Goal: Communication & Community: Answer question/provide support

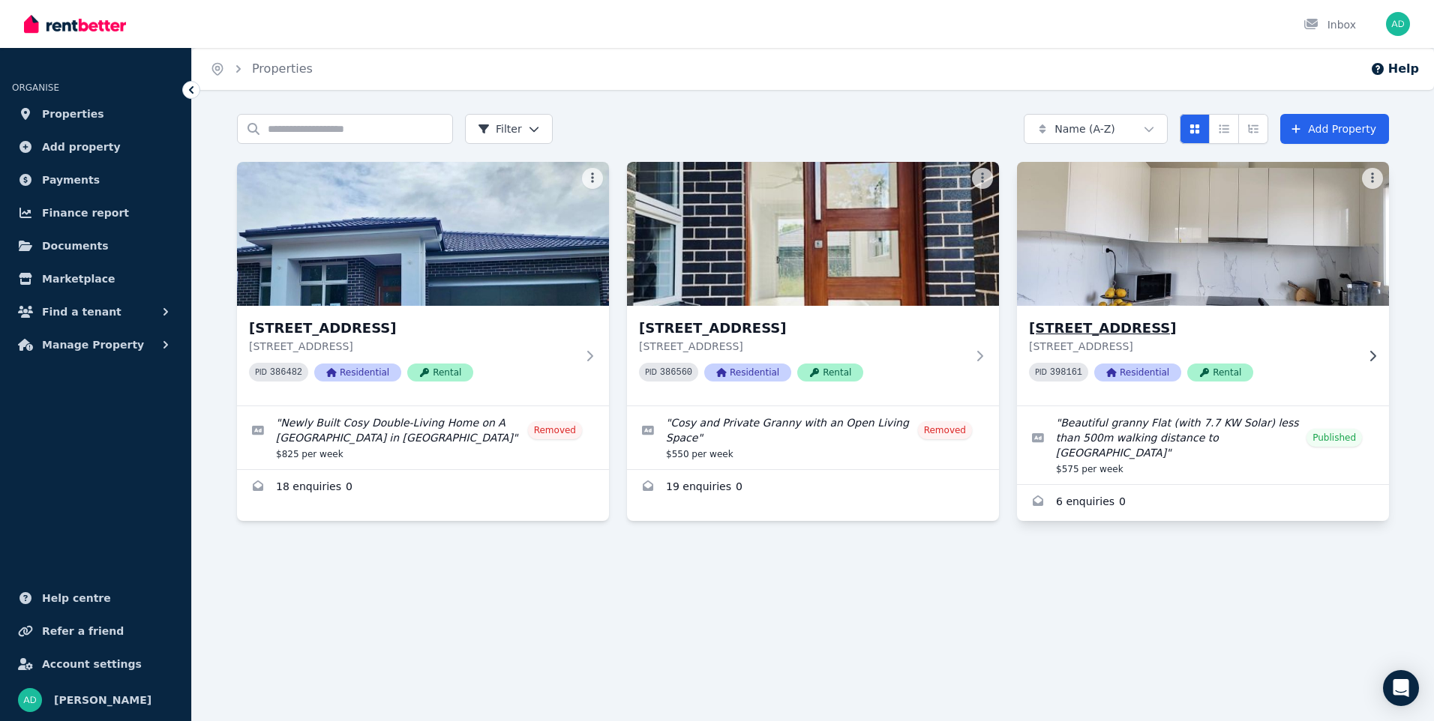
click at [1168, 237] on img at bounding box center [1203, 233] width 391 height 151
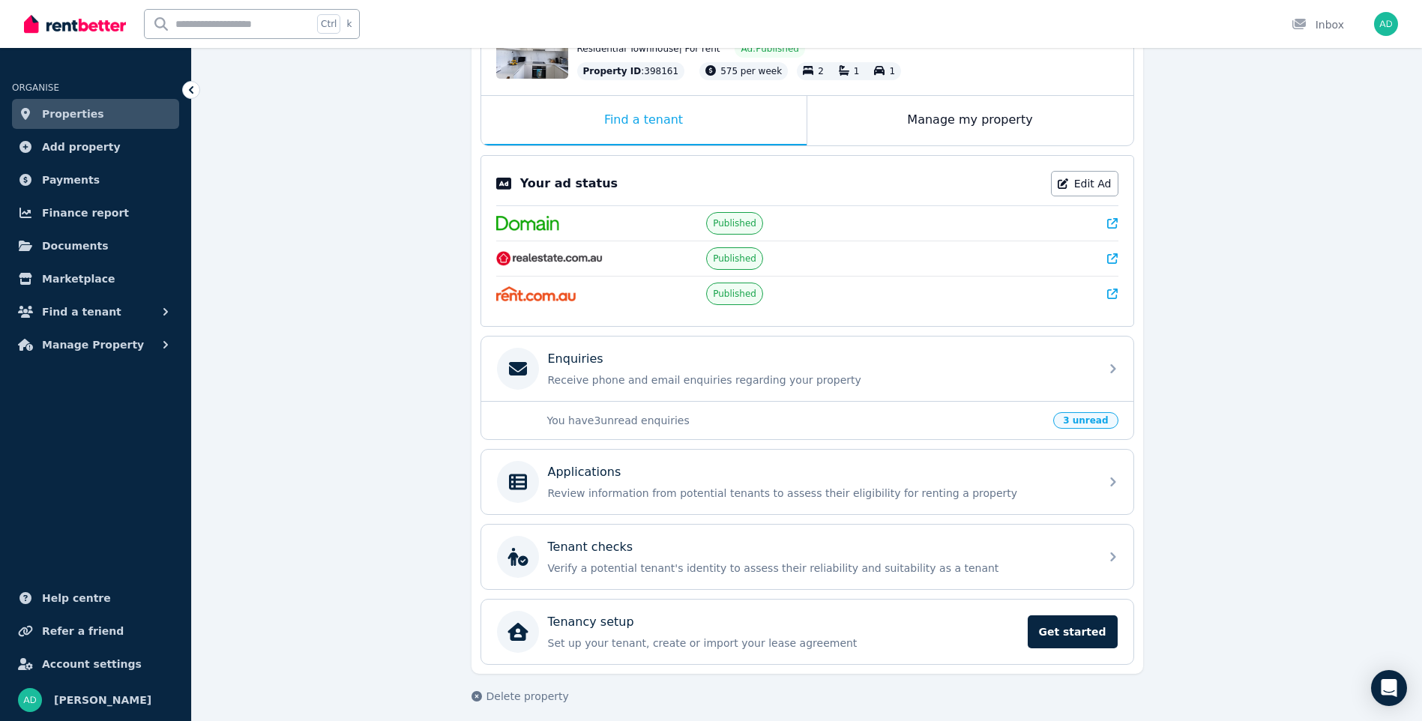
scroll to position [211, 0]
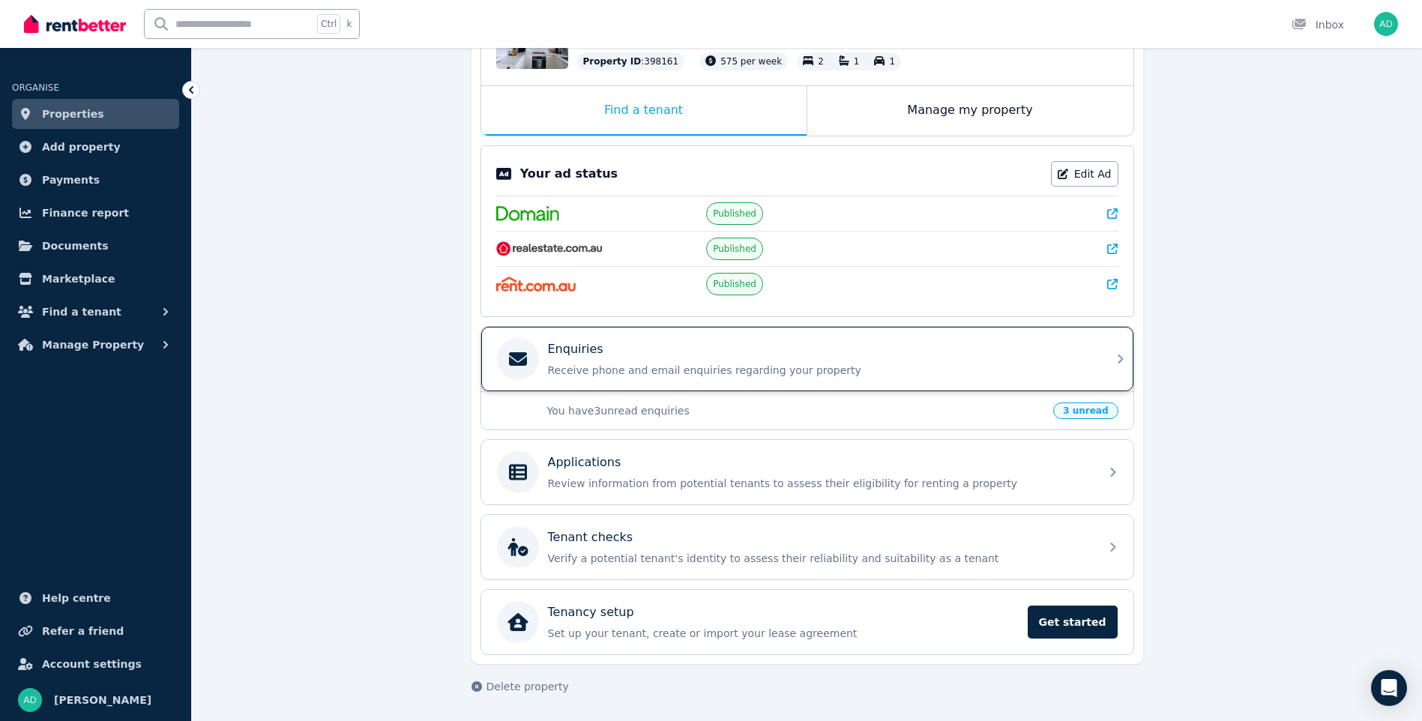
click at [613, 366] on p "Receive phone and email enquiries regarding your property" at bounding box center [819, 370] width 543 height 15
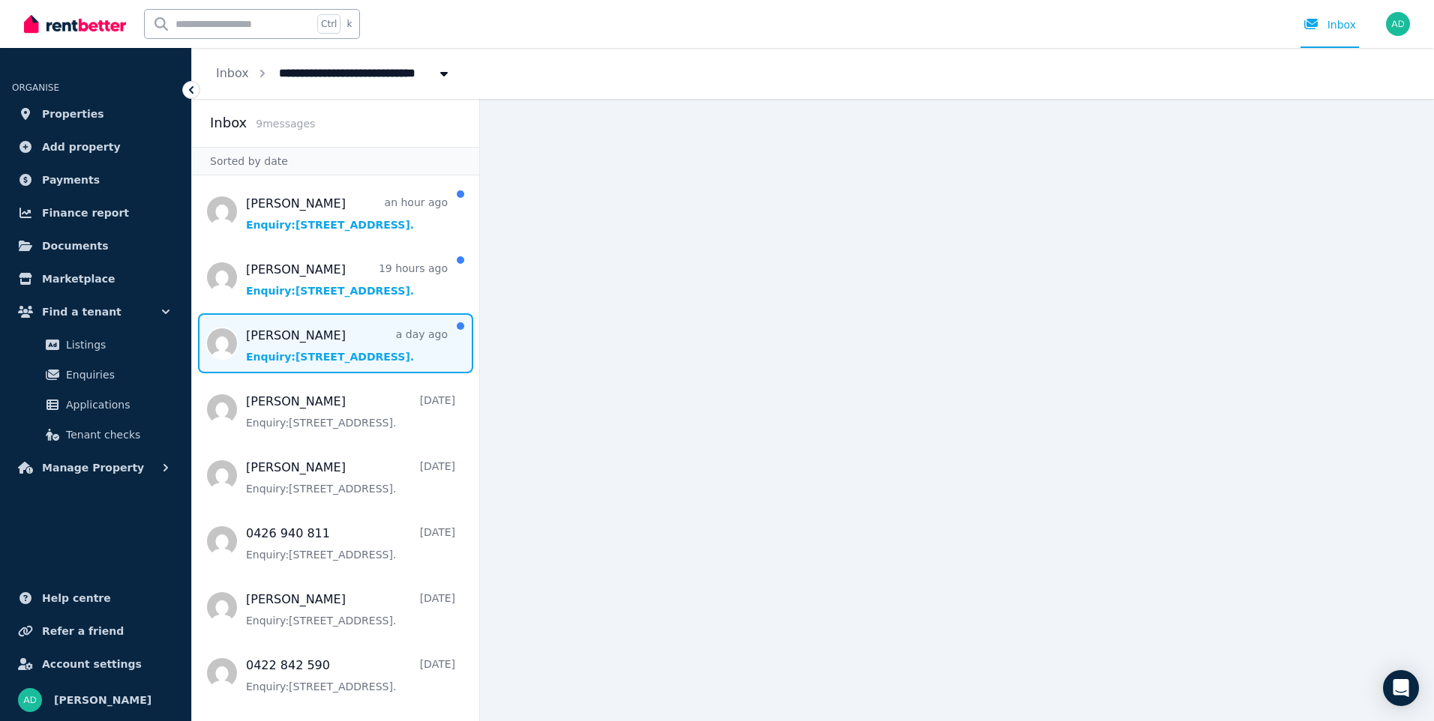
click at [273, 346] on span "Message list" at bounding box center [335, 343] width 287 height 60
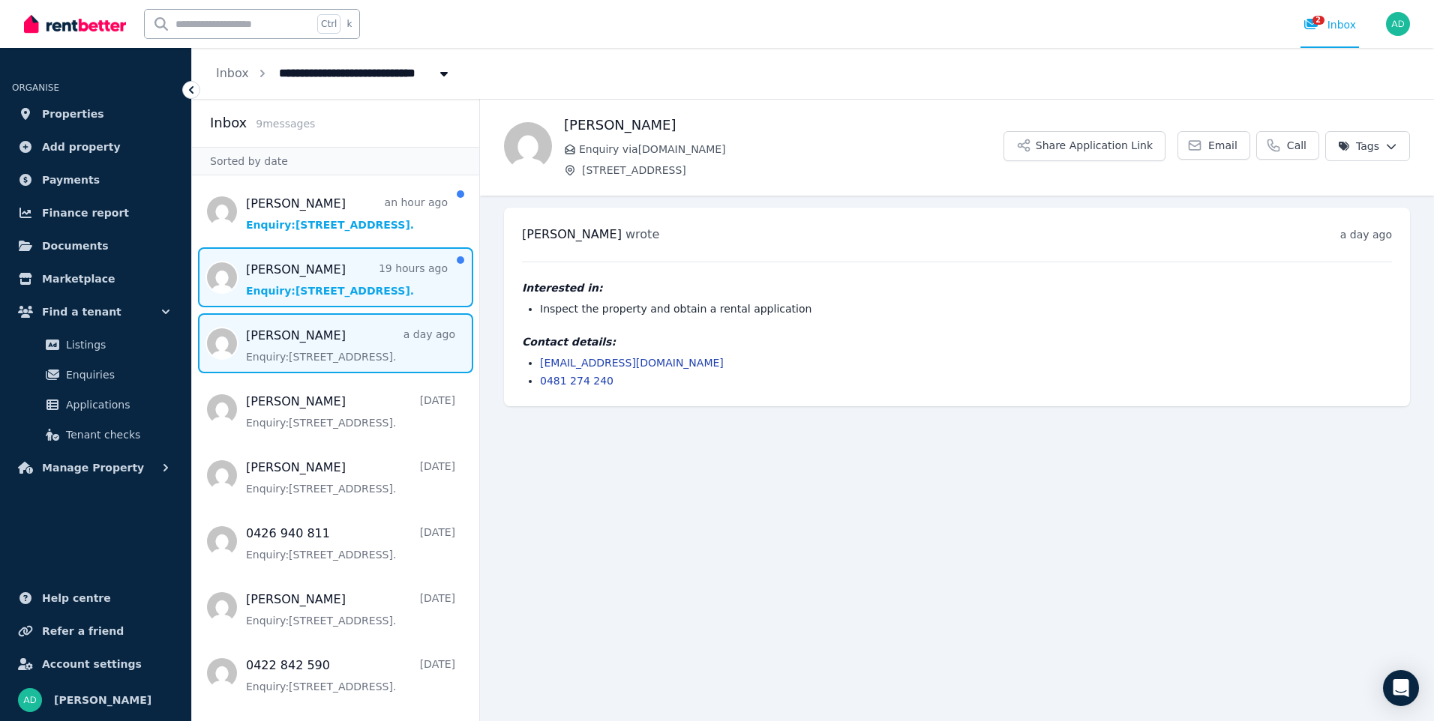
click at [283, 280] on span "Message list" at bounding box center [335, 277] width 287 height 60
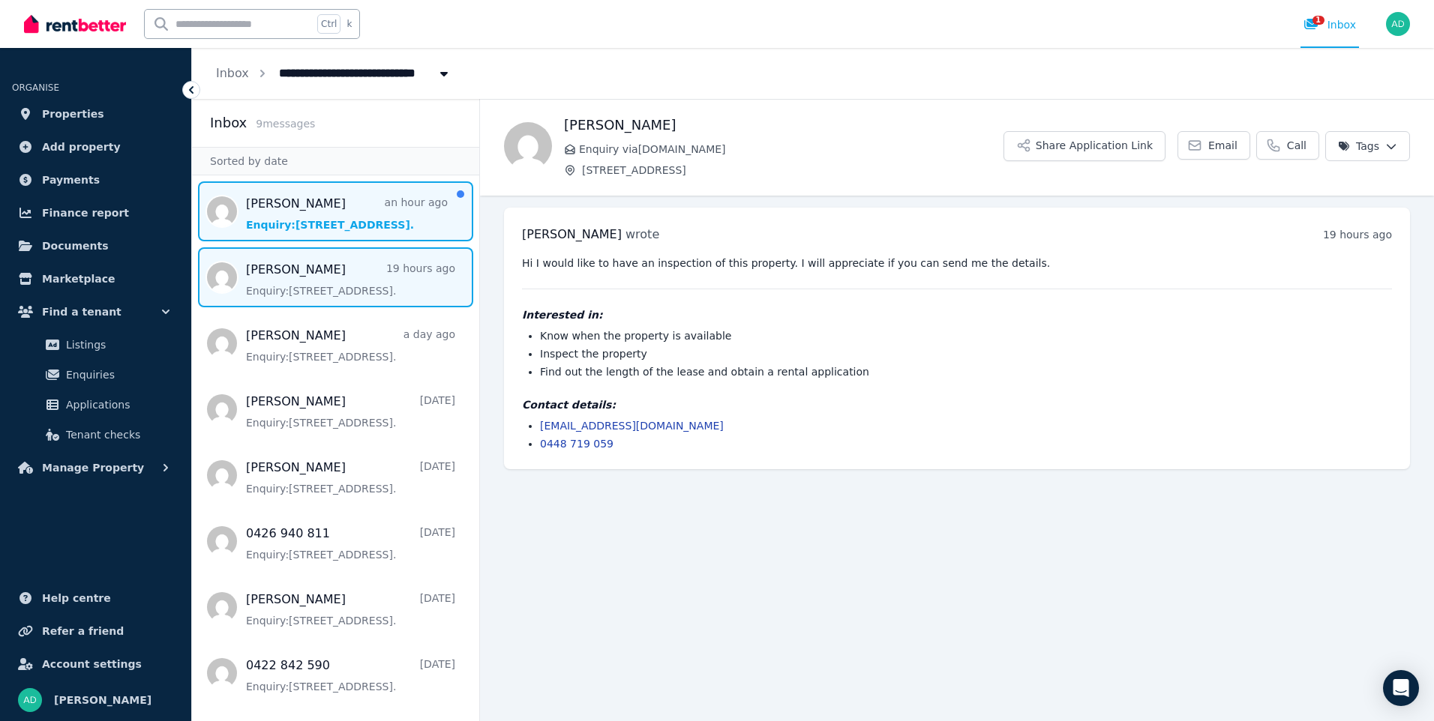
click at [283, 216] on span "Message list" at bounding box center [335, 211] width 287 height 60
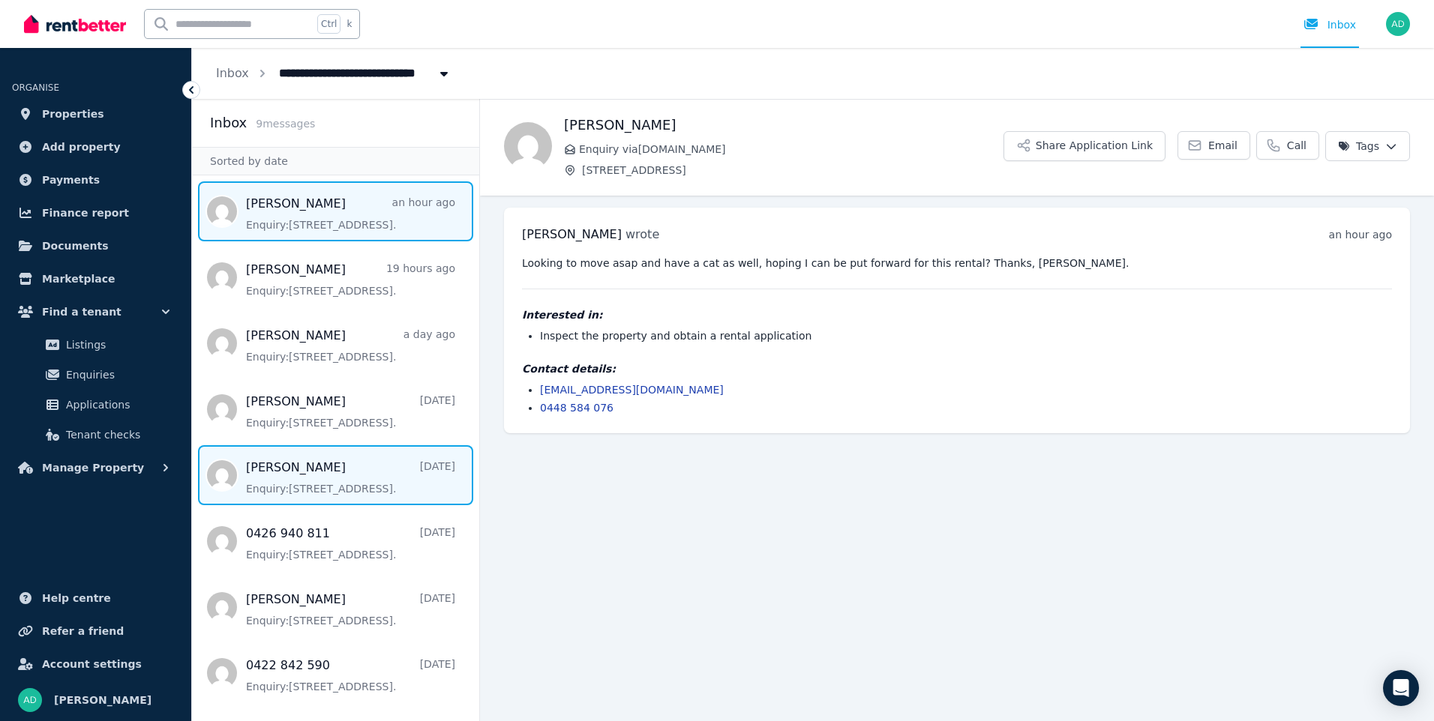
click at [295, 487] on span "Message list" at bounding box center [335, 475] width 287 height 60
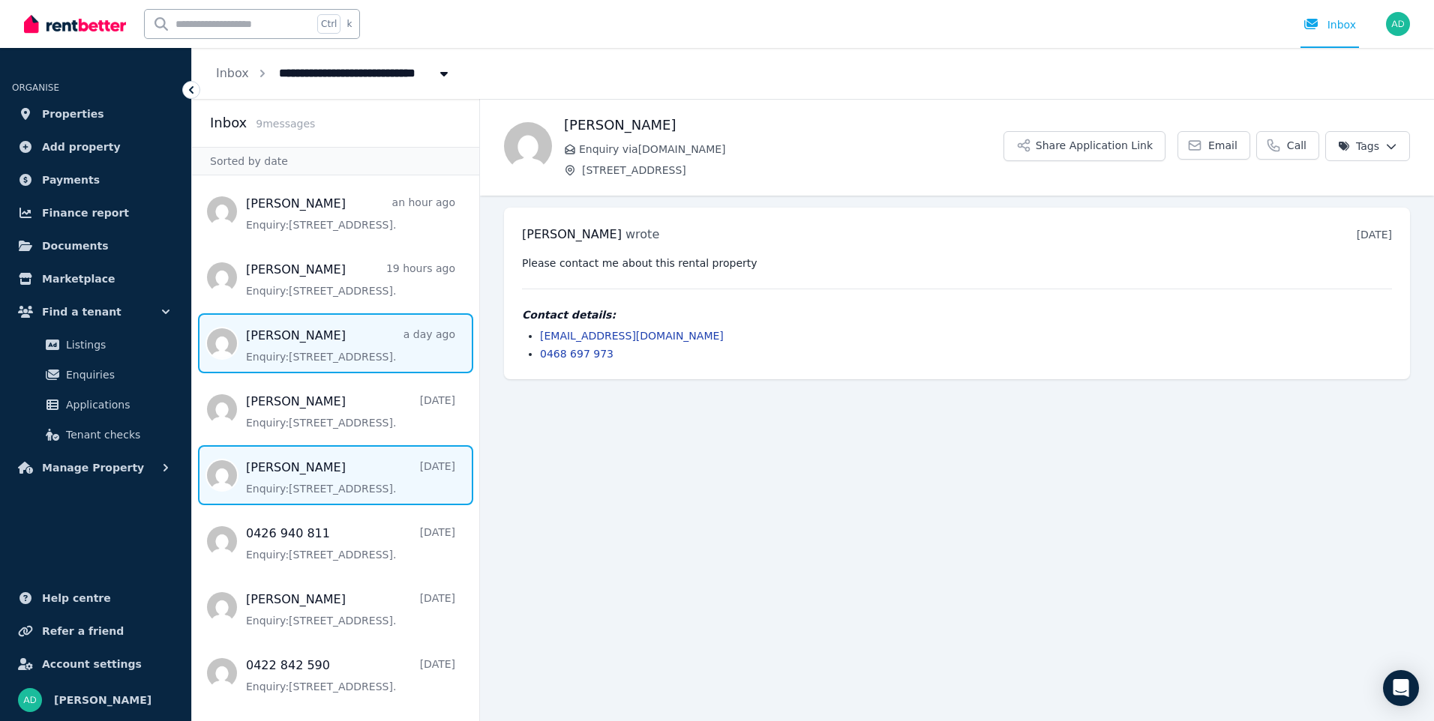
click at [302, 351] on span "Message list" at bounding box center [335, 343] width 287 height 60
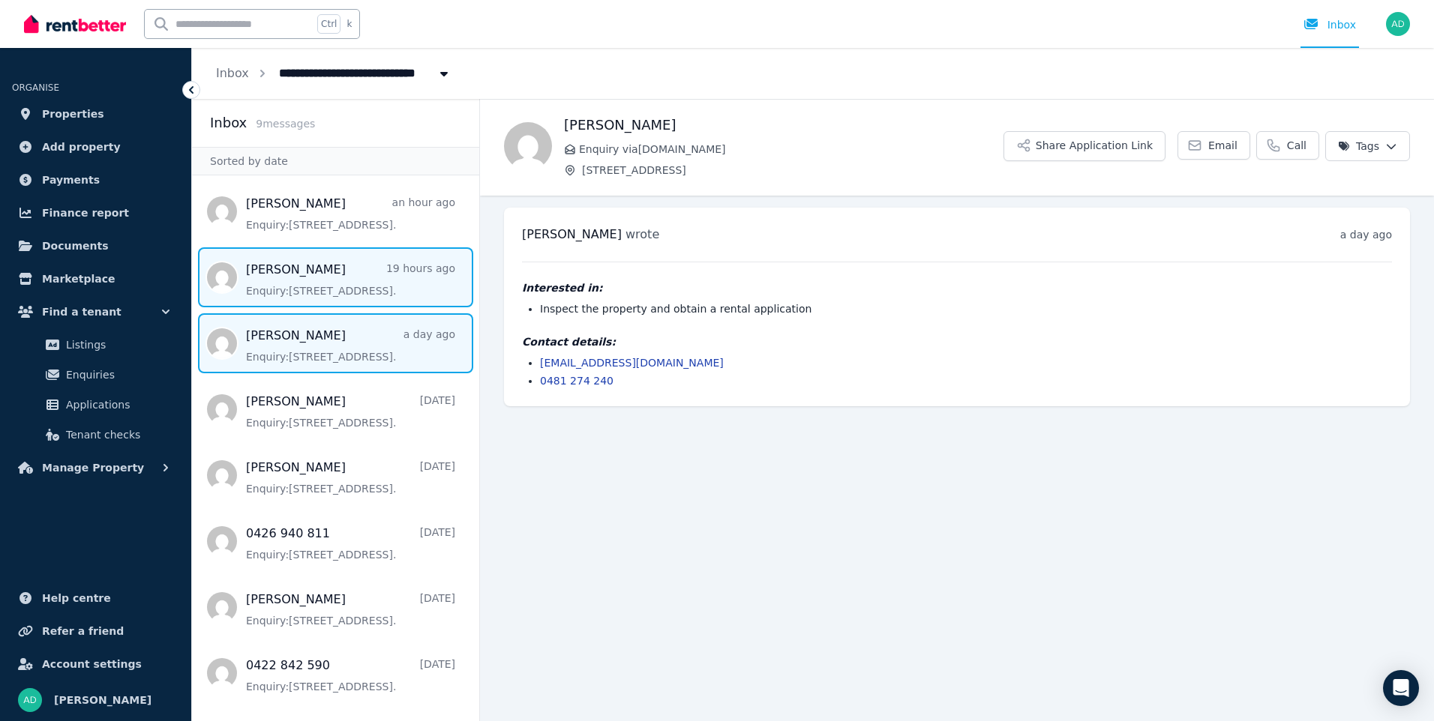
click at [310, 286] on span "Message list" at bounding box center [335, 277] width 287 height 60
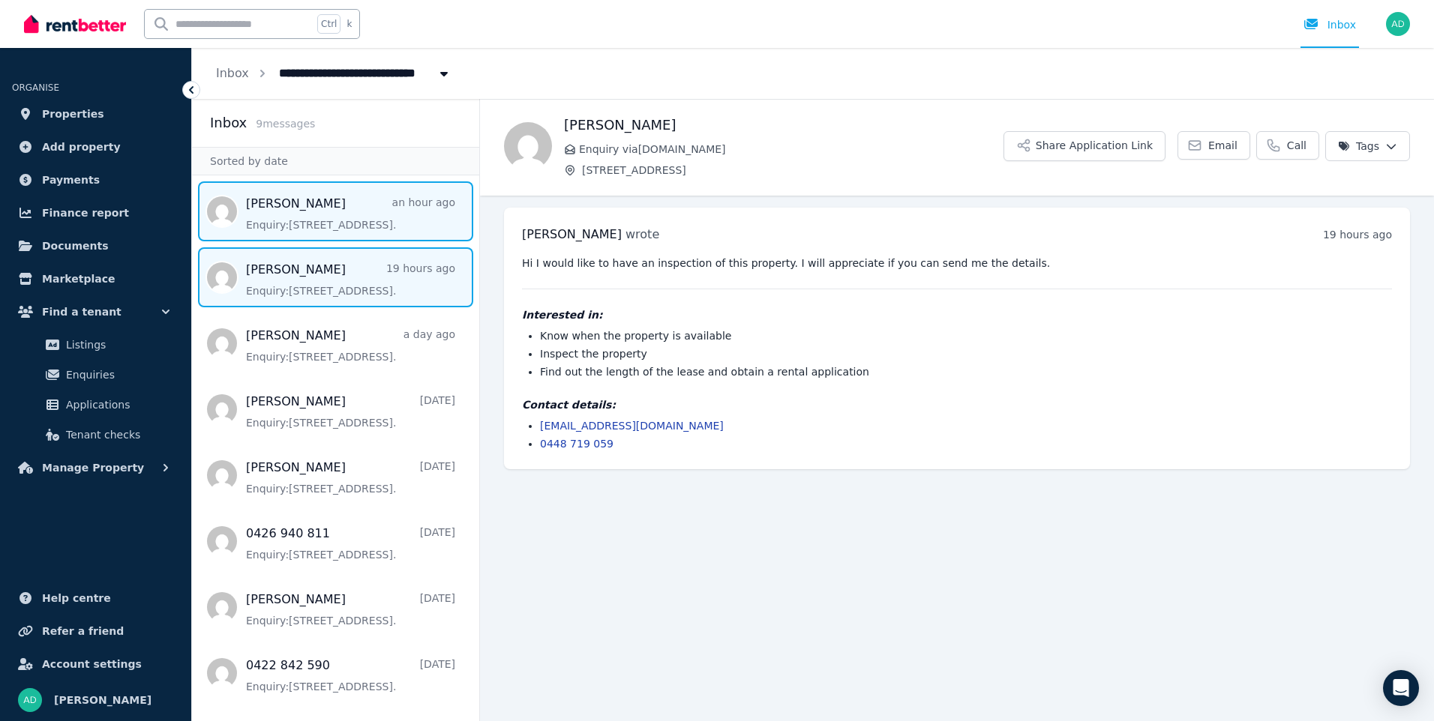
click at [378, 210] on span "Message list" at bounding box center [335, 211] width 287 height 60
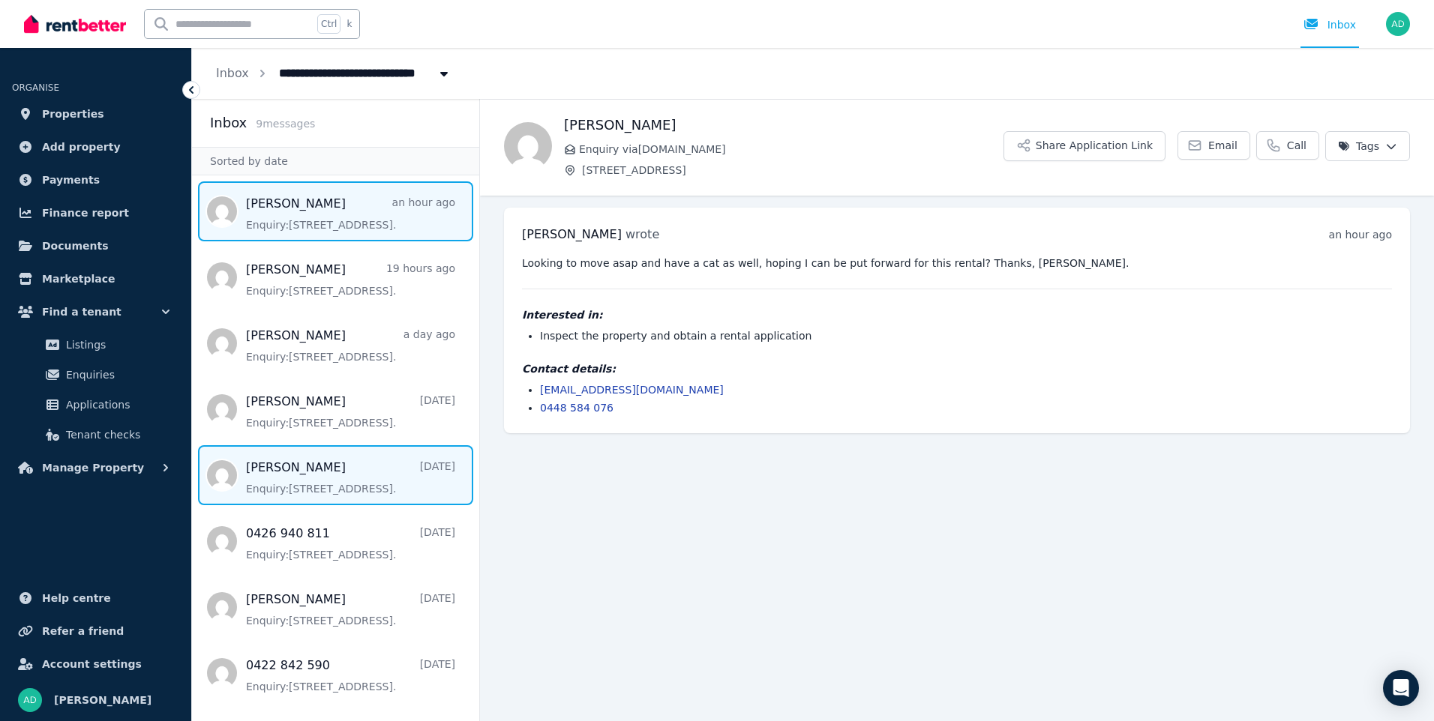
click at [300, 481] on span "Message list" at bounding box center [335, 475] width 287 height 60
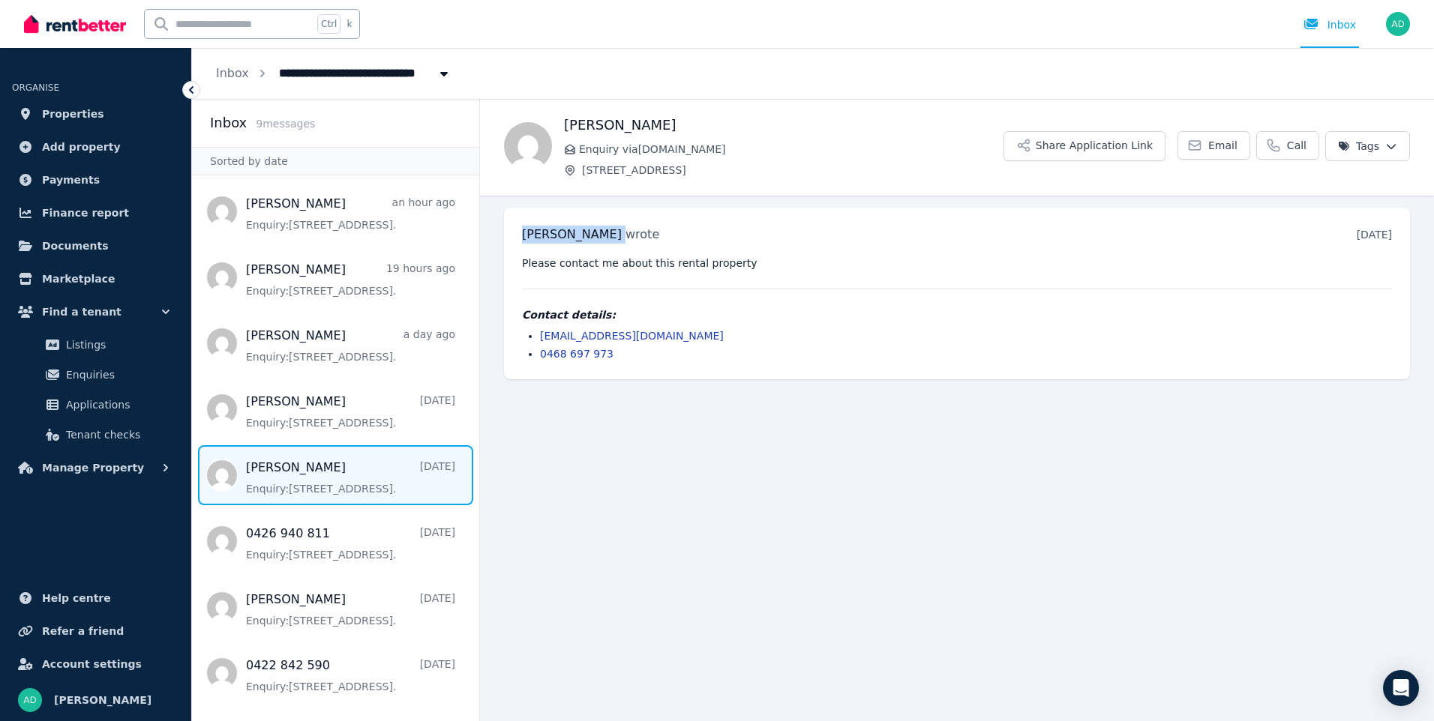
drag, startPoint x: 522, startPoint y: 236, endPoint x: 578, endPoint y: 242, distance: 56.6
click at [578, 242] on h3 "[PERSON_NAME] wrote" at bounding box center [590, 235] width 137 height 18
copy h3 "[PERSON_NAME]"
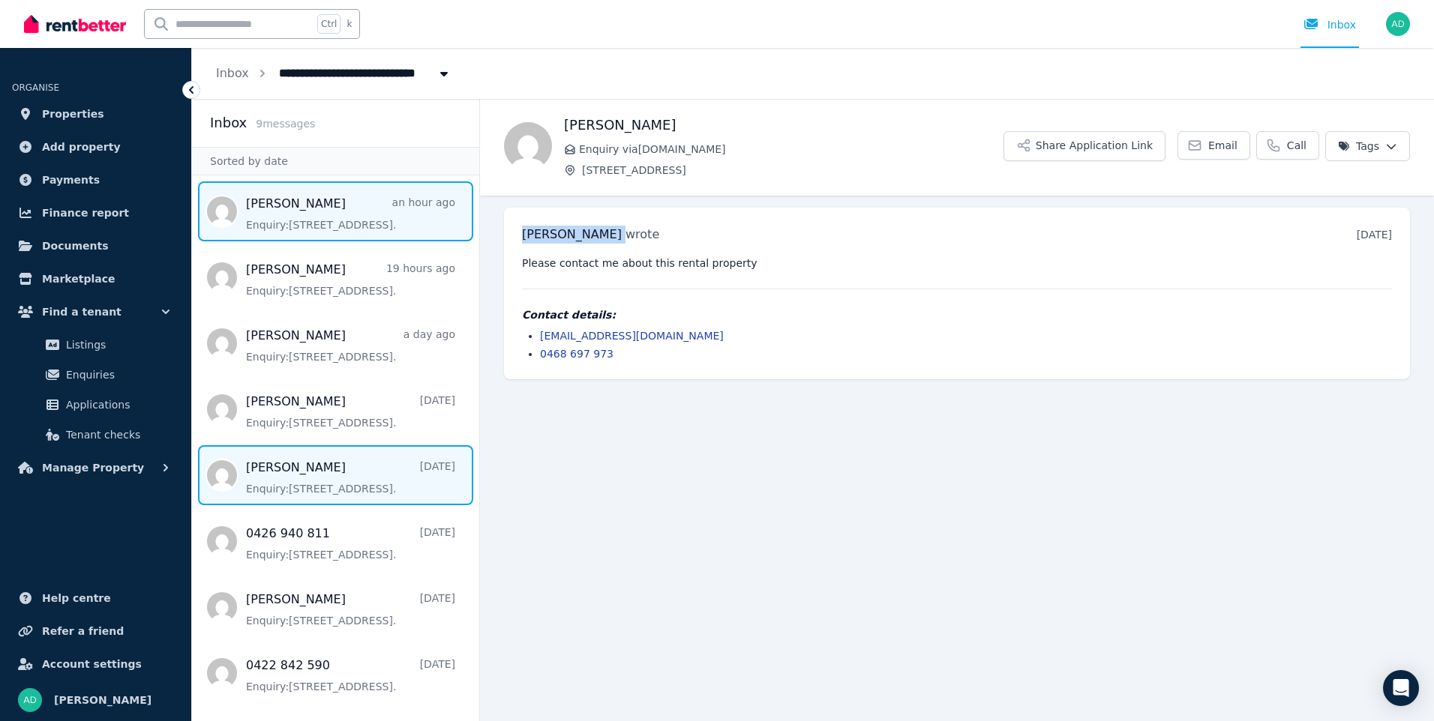
click at [247, 213] on span "Message list" at bounding box center [335, 211] width 287 height 60
